Goal: Find specific page/section: Find specific page/section

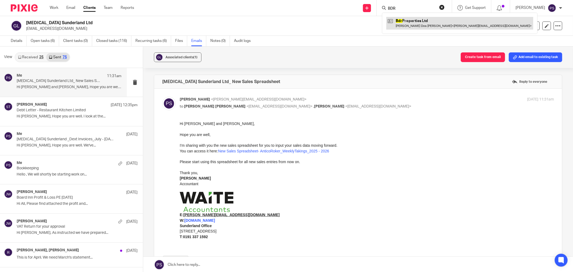
type input "BDR"
click at [409, 26] on link at bounding box center [459, 23] width 147 height 12
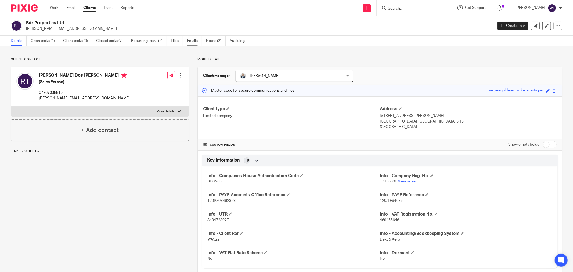
click at [192, 38] on link "Emails" at bounding box center [194, 41] width 15 height 10
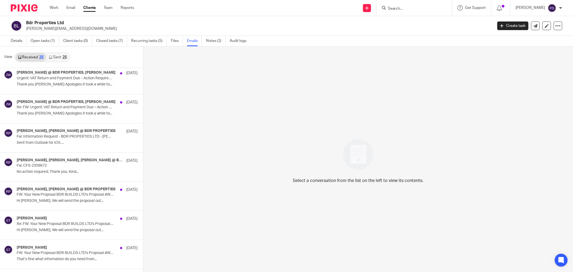
scroll to position [179, 0]
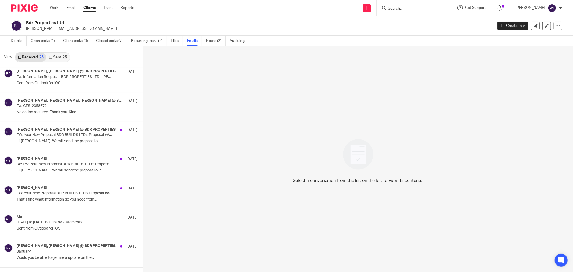
click at [304, 100] on div "Select a conversation from the list on the left to view its contents." at bounding box center [358, 159] width 430 height 226
